Goal: Register for event/course

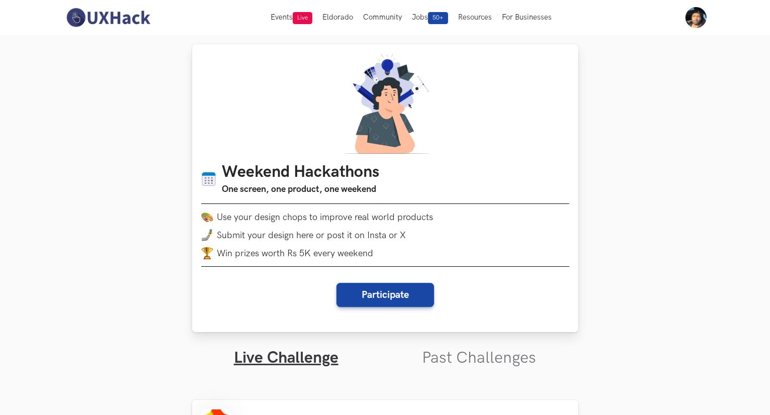
click at [421, 310] on div "Weekend Hackathons One screen, one product, one weekend Use your design chops t…" at bounding box center [385, 188] width 386 height 288
drag, startPoint x: 421, startPoint y: 310, endPoint x: 395, endPoint y: 292, distance: 32.2
click at [395, 292] on div "Weekend Hackathons One screen, one product, one weekend Use your design chops t…" at bounding box center [385, 188] width 386 height 288
click at [395, 292] on button "Participate" at bounding box center [385, 295] width 98 height 24
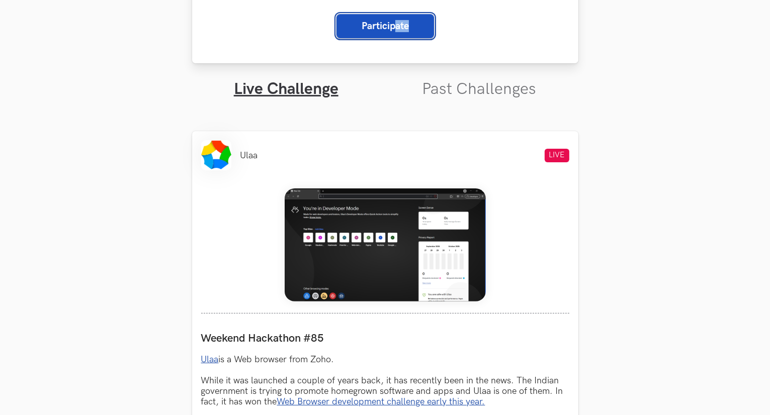
scroll to position [271, 0]
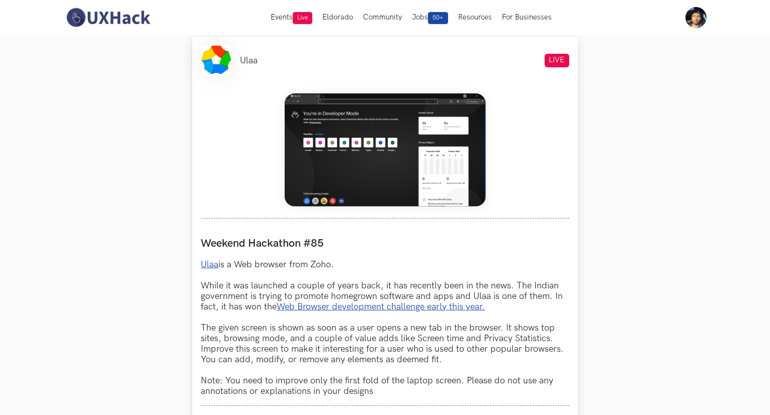
scroll to position [380, 0]
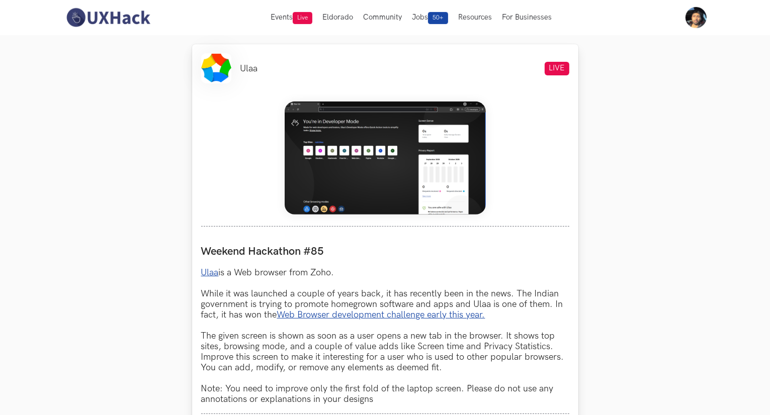
click at [337, 155] on img at bounding box center [385, 158] width 201 height 113
click at [387, 230] on div "Ulaa LIVE Weekend Hackathon #85 Ulaa is a Web browser from Zoho. While it was l…" at bounding box center [385, 313] width 386 height 538
click at [214, 269] on link "Ulaa" at bounding box center [210, 272] width 18 height 11
click at [204, 304] on p "Ulaa is a Web browser from Zoho. While it was launched a couple of years back, …" at bounding box center [385, 335] width 368 height 137
click at [374, 257] on label "Weekend Hackathon #85" at bounding box center [385, 252] width 368 height 14
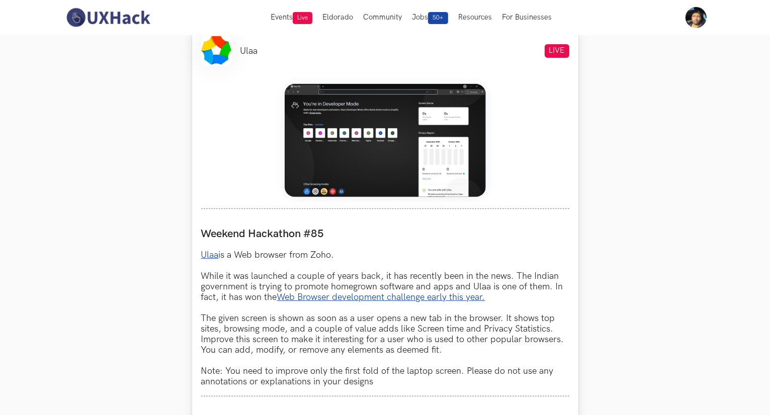
scroll to position [406, 0]
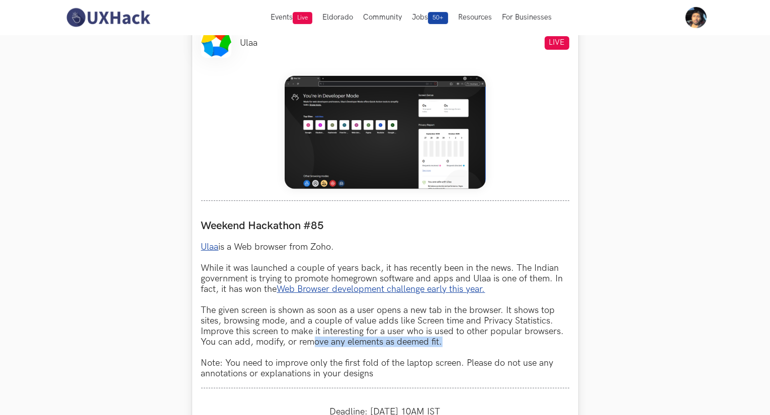
drag, startPoint x: 313, startPoint y: 340, endPoint x: 448, endPoint y: 344, distance: 134.8
click at [448, 344] on p "Ulaa is a Web browser from Zoho. While it was launched a couple of years back, …" at bounding box center [385, 310] width 368 height 137
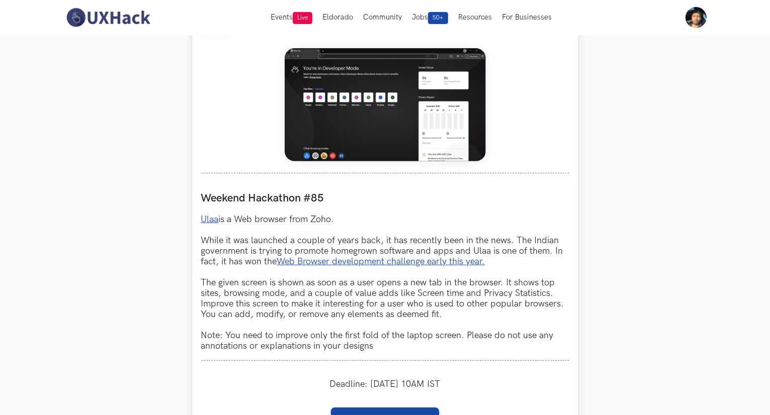
scroll to position [430, 0]
